Goal: Register for event/course

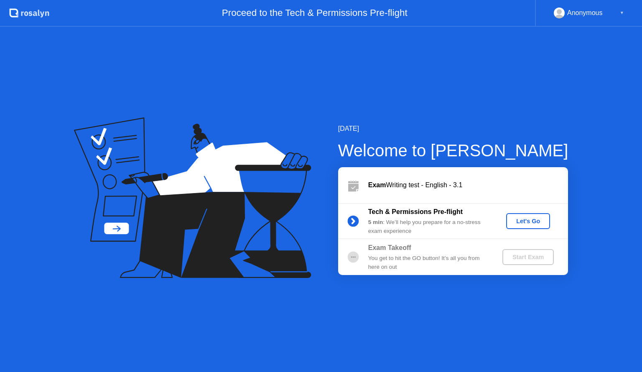
click at [522, 221] on div "Let's Go" at bounding box center [527, 221] width 37 height 7
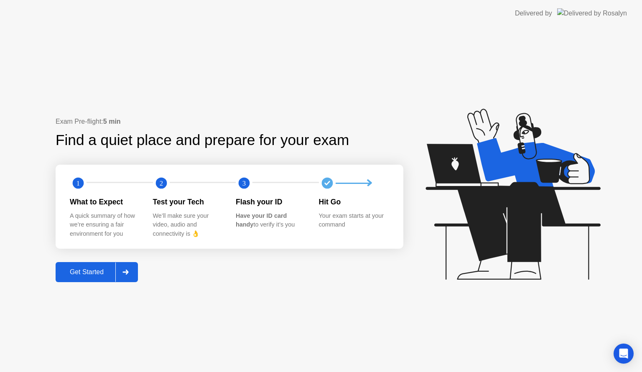
click at [96, 272] on div "Get Started" at bounding box center [86, 272] width 57 height 8
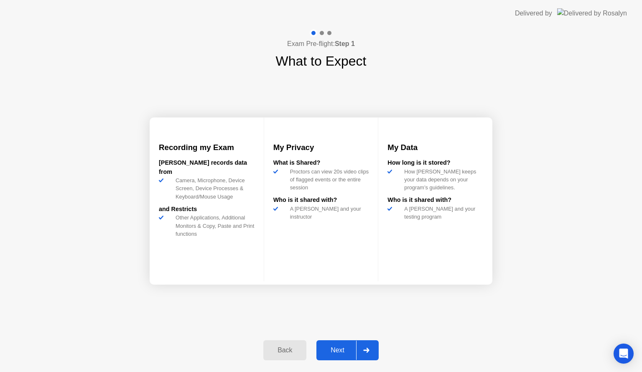
click at [335, 350] on div "Next" at bounding box center [337, 350] width 37 height 8
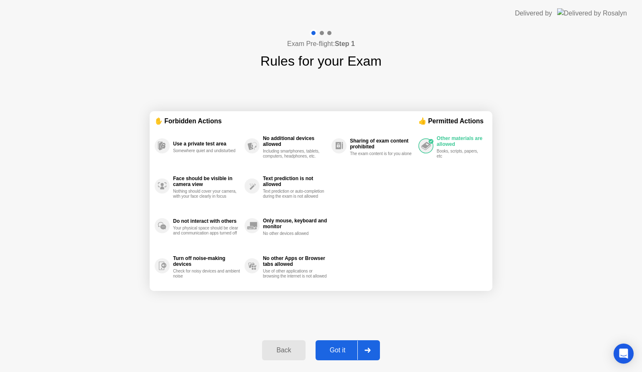
click at [335, 350] on div "Got it" at bounding box center [337, 350] width 39 height 8
select select "**********"
select select "*******"
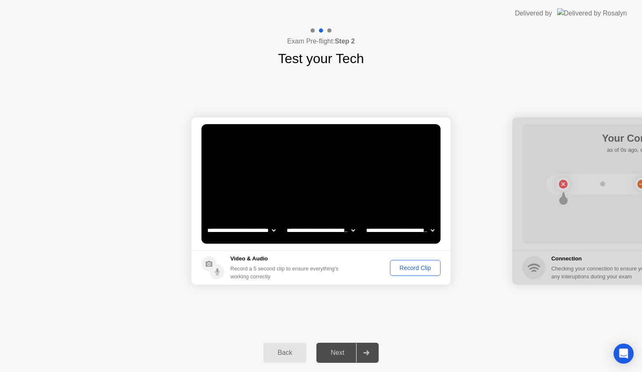
click at [414, 267] on div "Record Clip" at bounding box center [415, 267] width 45 height 7
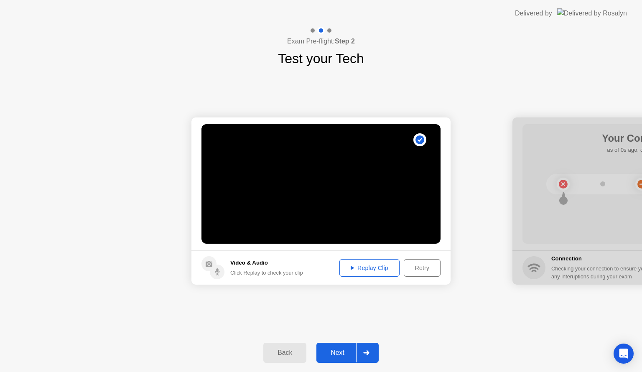
click at [344, 350] on div "Next" at bounding box center [337, 353] width 37 height 8
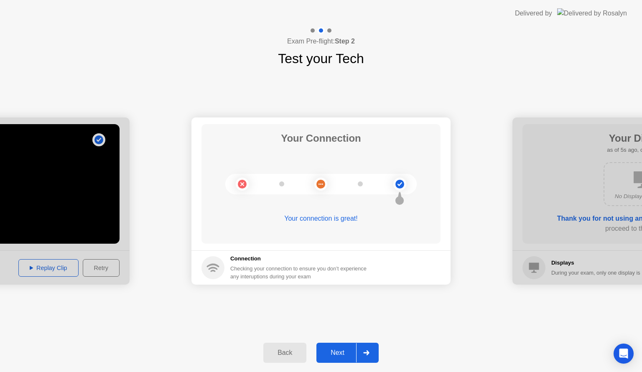
click at [344, 350] on div "Next" at bounding box center [337, 353] width 37 height 8
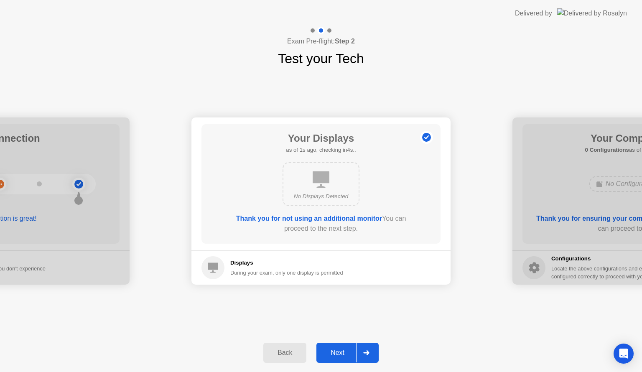
click at [344, 350] on div "Next" at bounding box center [337, 353] width 37 height 8
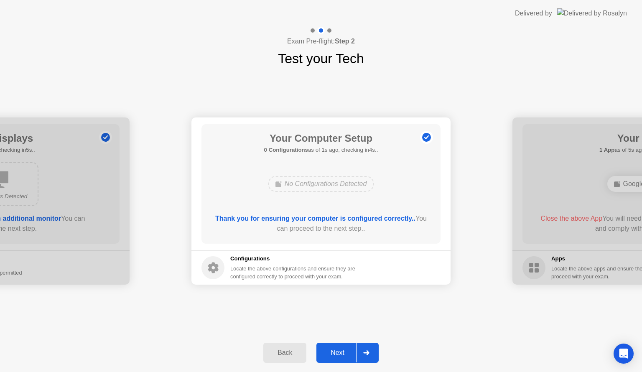
click at [344, 350] on div "Next" at bounding box center [337, 353] width 37 height 8
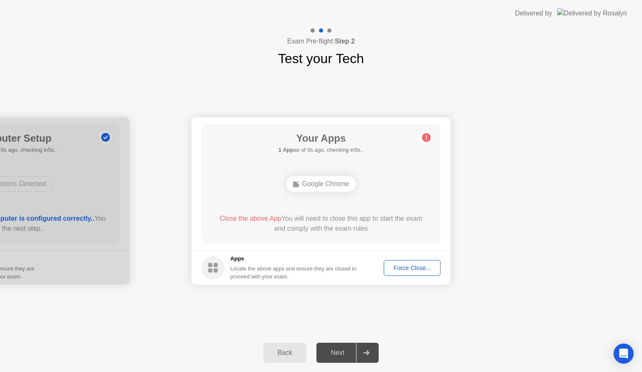
click at [409, 266] on div "Force Close..." at bounding box center [412, 267] width 51 height 7
click at [396, 270] on div "Force Close..." at bounding box center [412, 267] width 51 height 7
click at [399, 268] on div "Force Close..." at bounding box center [412, 267] width 51 height 7
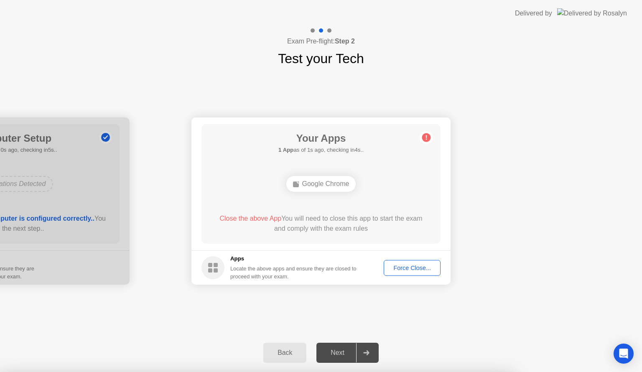
click at [397, 264] on div "Force Close..." at bounding box center [412, 267] width 51 height 7
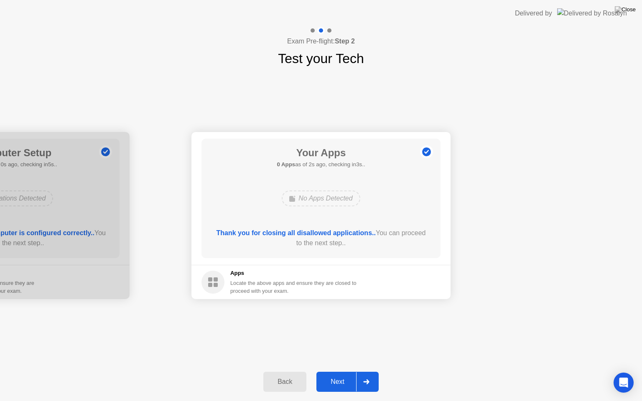
click at [343, 371] on div "Next" at bounding box center [337, 382] width 37 height 8
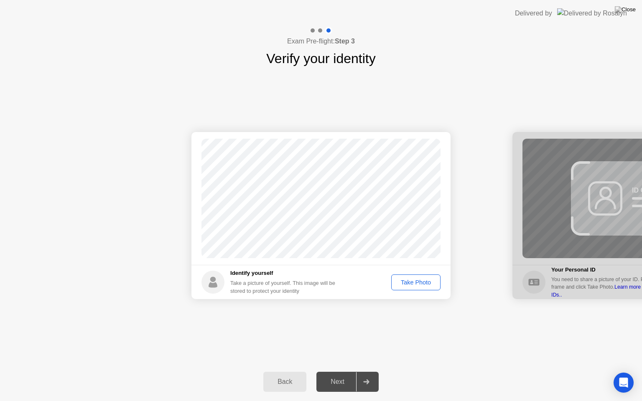
click at [403, 281] on div "Take Photo" at bounding box center [415, 282] width 43 height 7
click at [341, 371] on div "Next" at bounding box center [337, 382] width 37 height 8
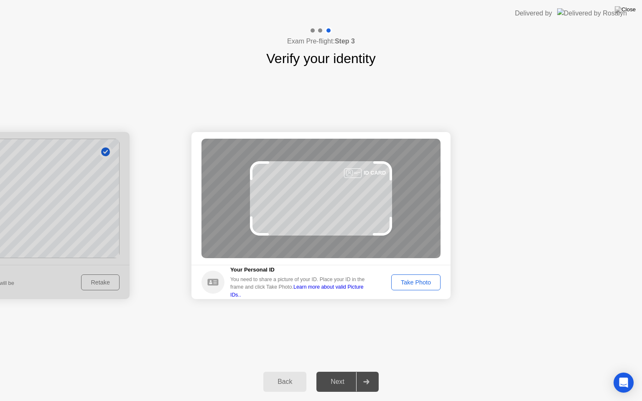
click at [421, 284] on div "Take Photo" at bounding box center [415, 282] width 43 height 7
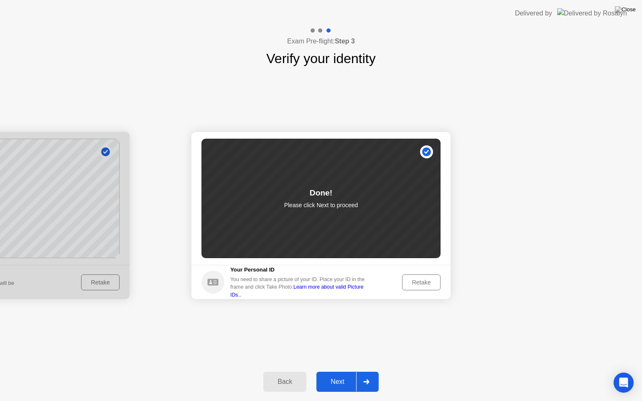
click at [343, 371] on div "Next" at bounding box center [337, 382] width 37 height 8
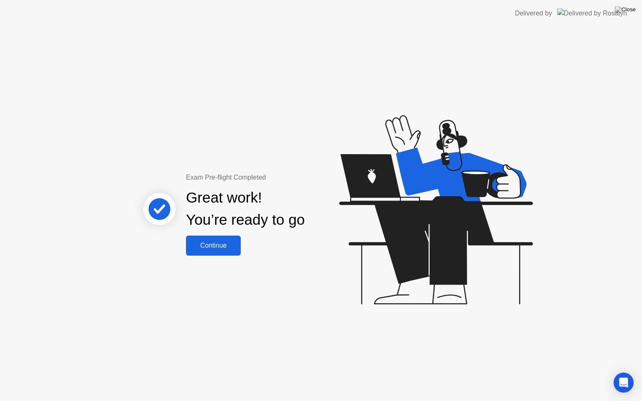
click at [209, 249] on div "Continue" at bounding box center [213, 246] width 50 height 8
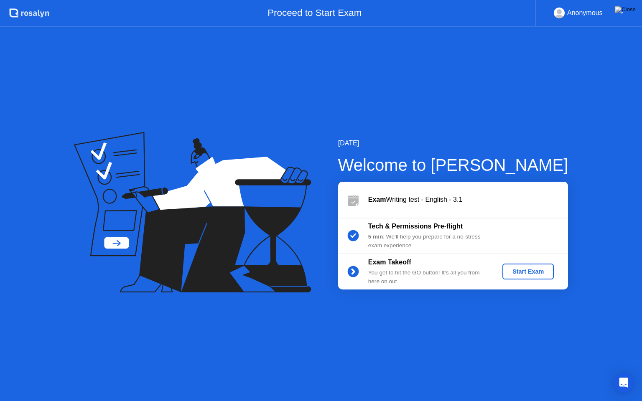
click at [523, 271] on div "Start Exam" at bounding box center [528, 271] width 45 height 7
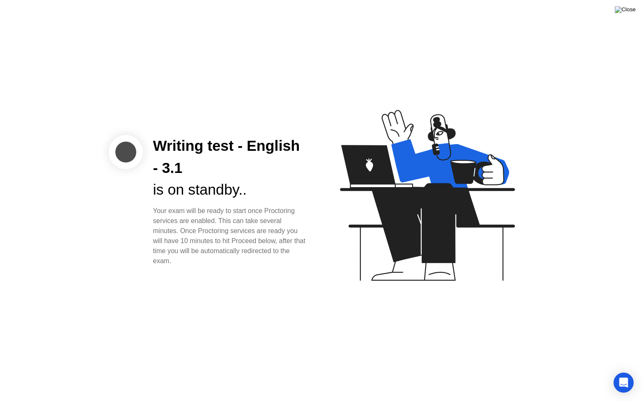
click at [629, 9] on img at bounding box center [625, 9] width 21 height 7
click at [630, 12] on img at bounding box center [625, 9] width 21 height 7
